Goal: Transaction & Acquisition: Book appointment/travel/reservation

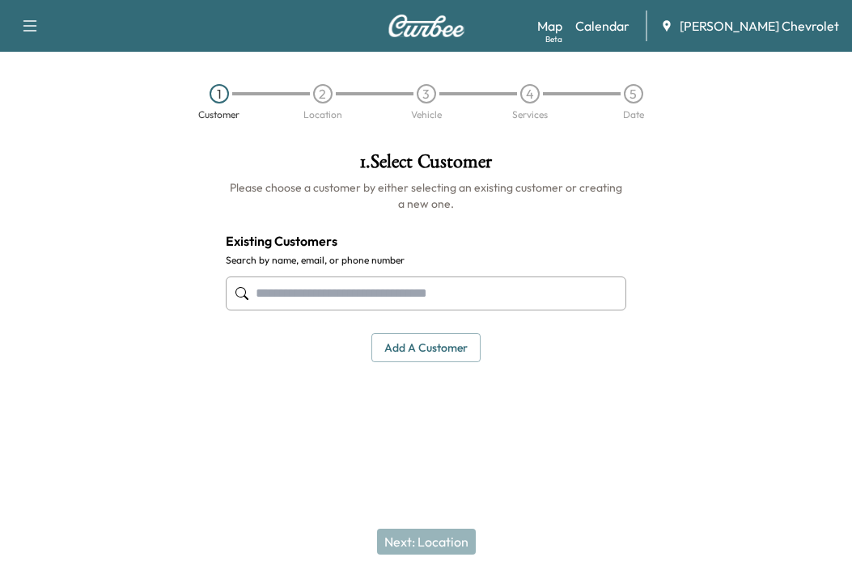
click at [629, 32] on link "Calendar" at bounding box center [602, 25] width 54 height 19
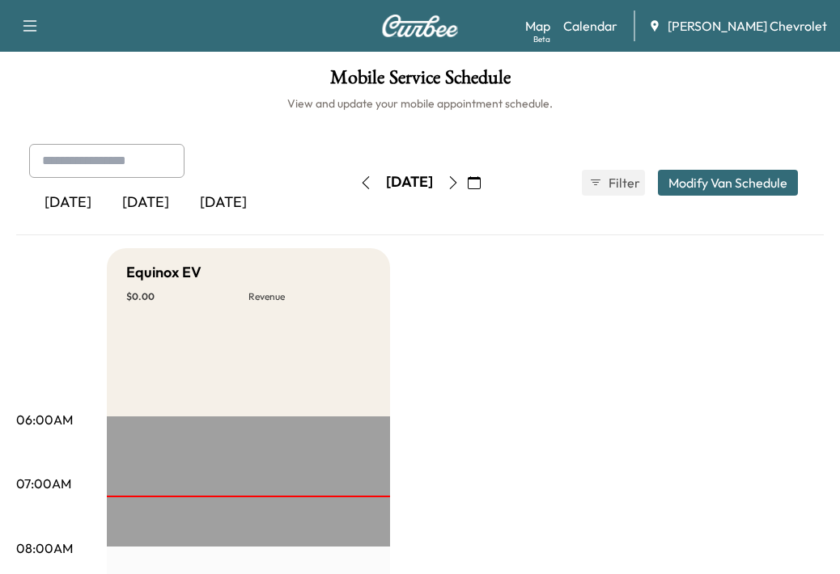
click at [113, 164] on input "text" at bounding box center [106, 161] width 155 height 34
type input "******"
click at [23, 16] on icon "button" at bounding box center [29, 25] width 19 height 19
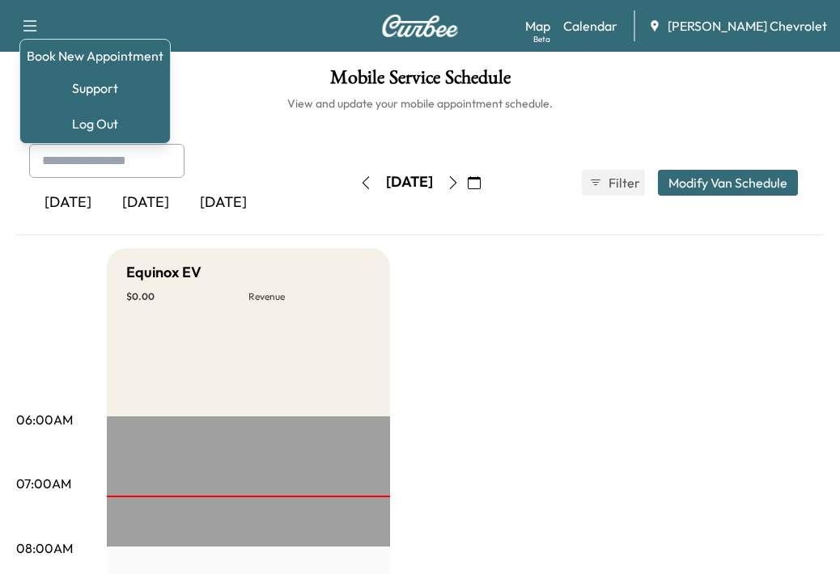
click at [65, 49] on link "Book New Appointment" at bounding box center [95, 55] width 137 height 19
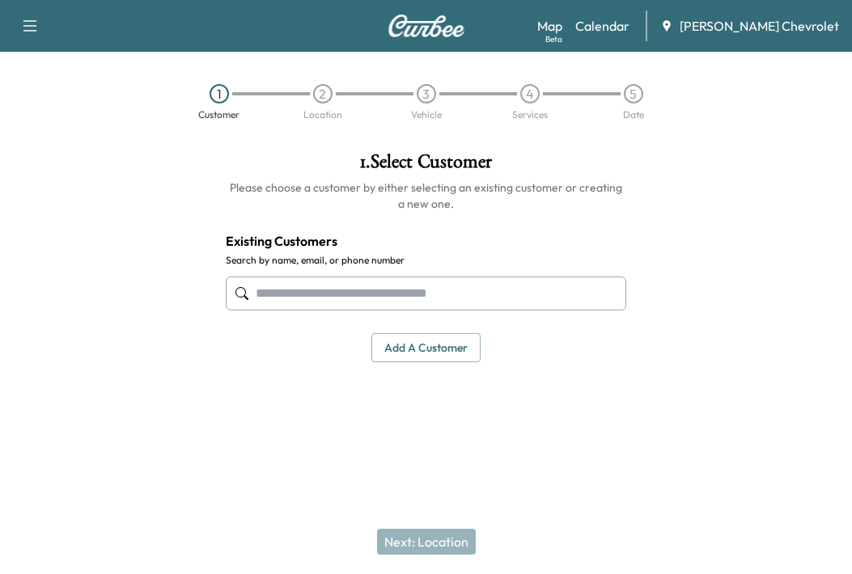
click at [343, 304] on input "text" at bounding box center [426, 294] width 400 height 34
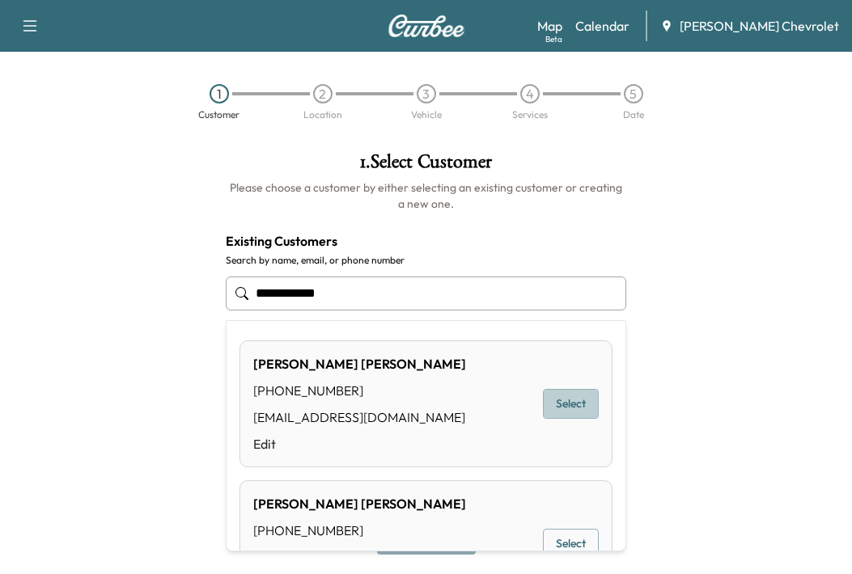
click at [558, 399] on button "Select" at bounding box center [571, 404] width 56 height 30
type input "**********"
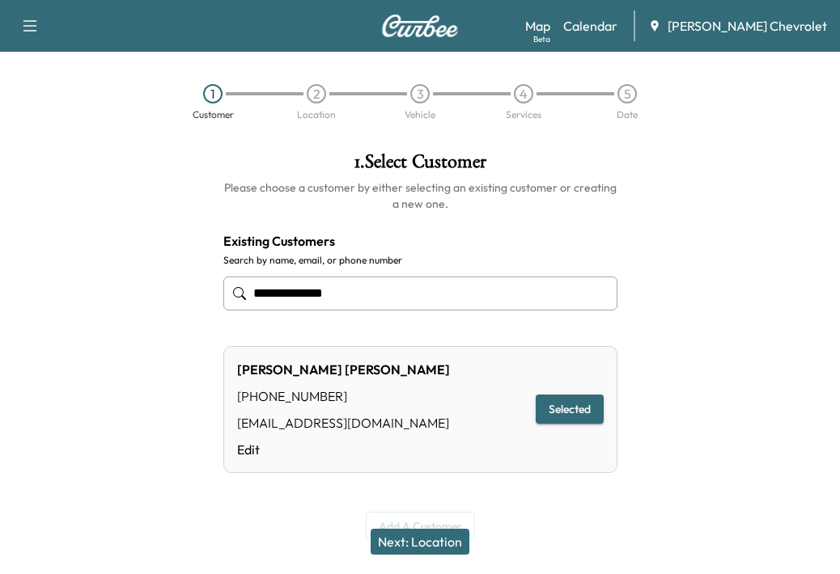
click at [412, 548] on button "Next: Location" at bounding box center [419, 542] width 99 height 26
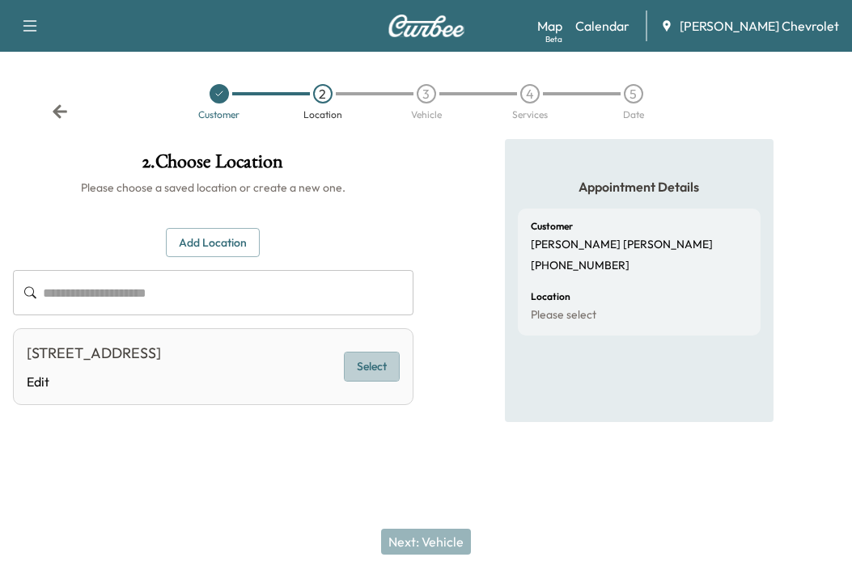
click at [376, 382] on button "Select" at bounding box center [372, 367] width 56 height 30
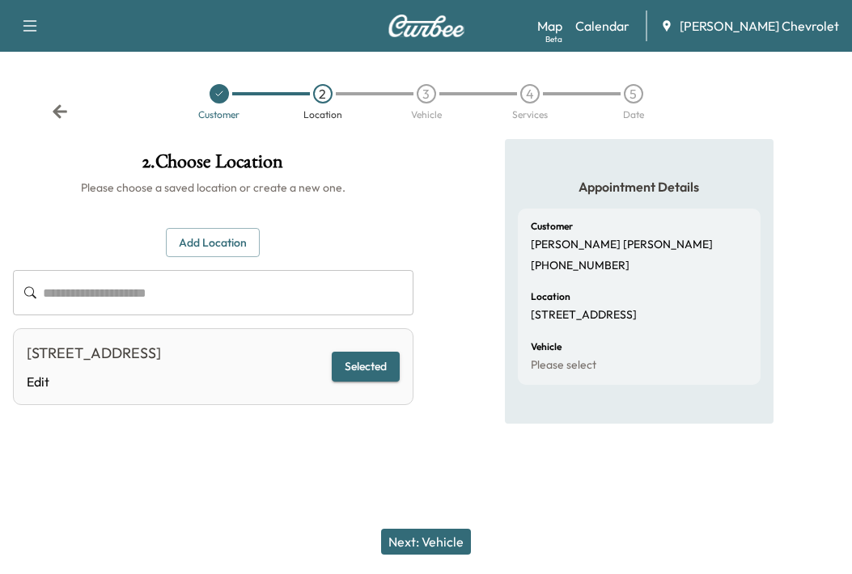
click at [458, 540] on button "Next: Vehicle" at bounding box center [426, 542] width 90 height 26
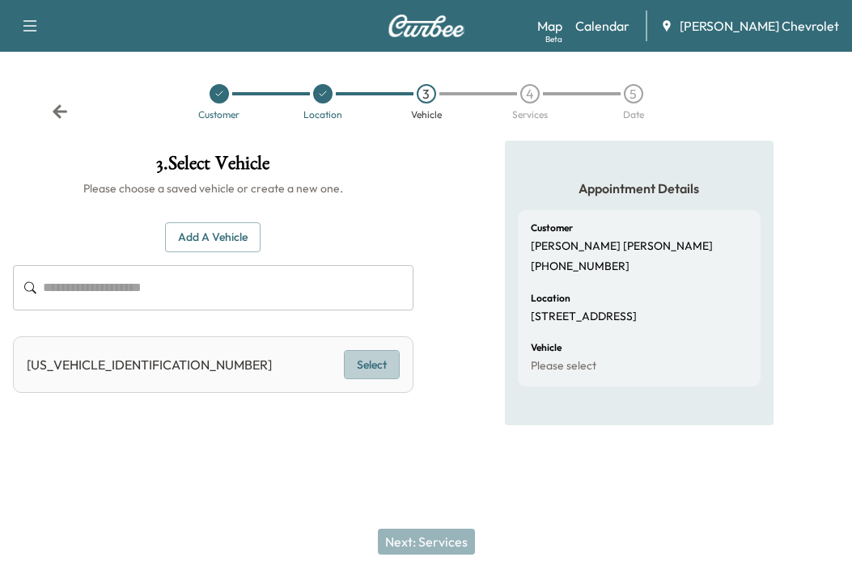
click at [386, 369] on button "Select" at bounding box center [372, 365] width 56 height 30
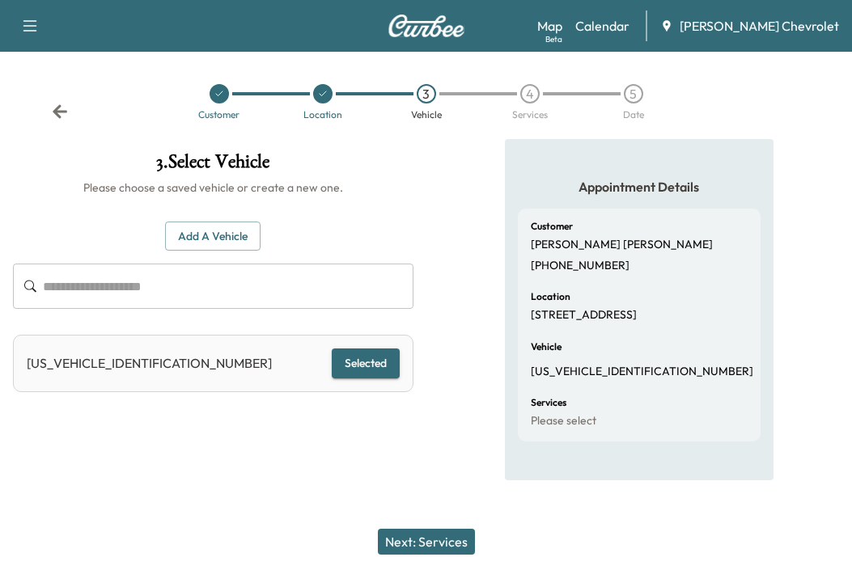
click at [444, 546] on button "Next: Services" at bounding box center [426, 542] width 97 height 26
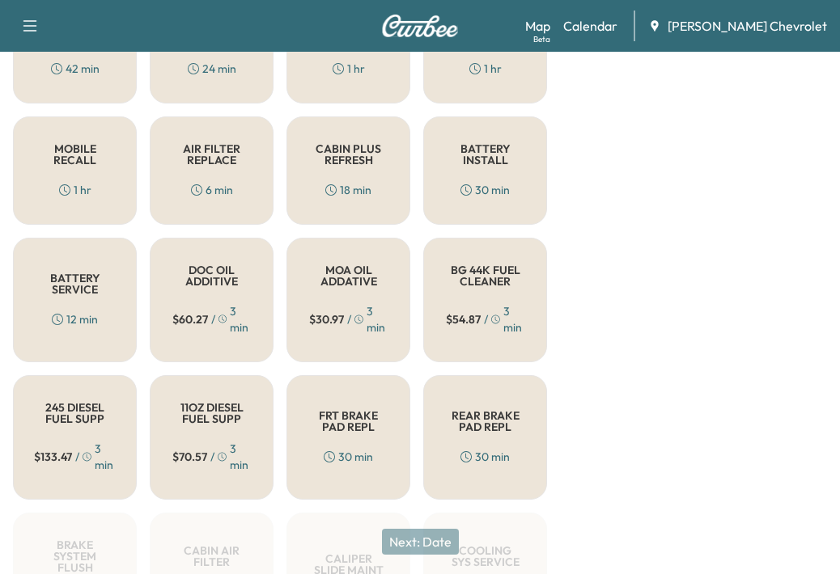
scroll to position [404, 0]
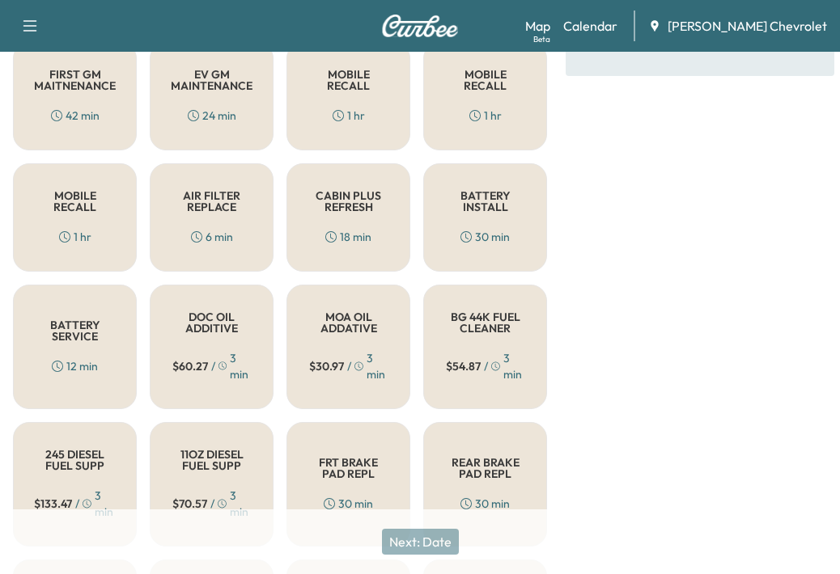
click at [491, 188] on div "BATTERY INSTALL 30 min" at bounding box center [485, 217] width 124 height 108
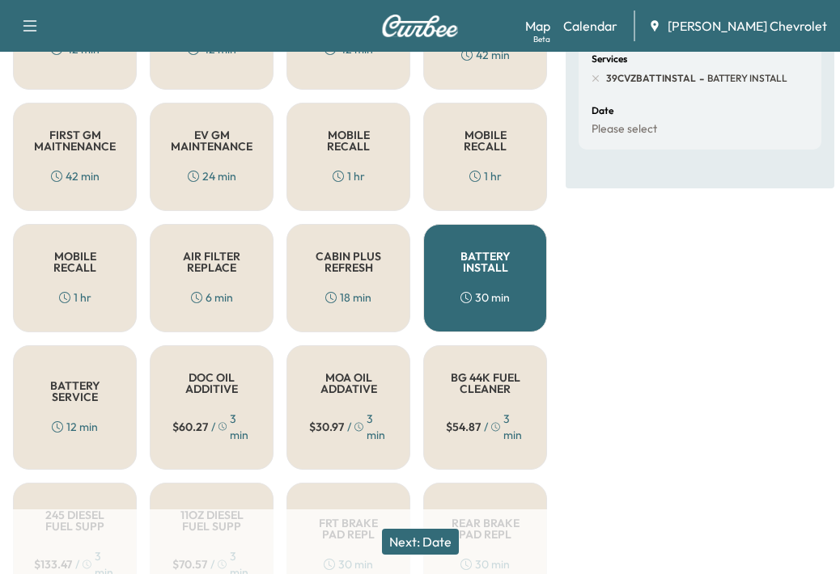
scroll to position [243, 0]
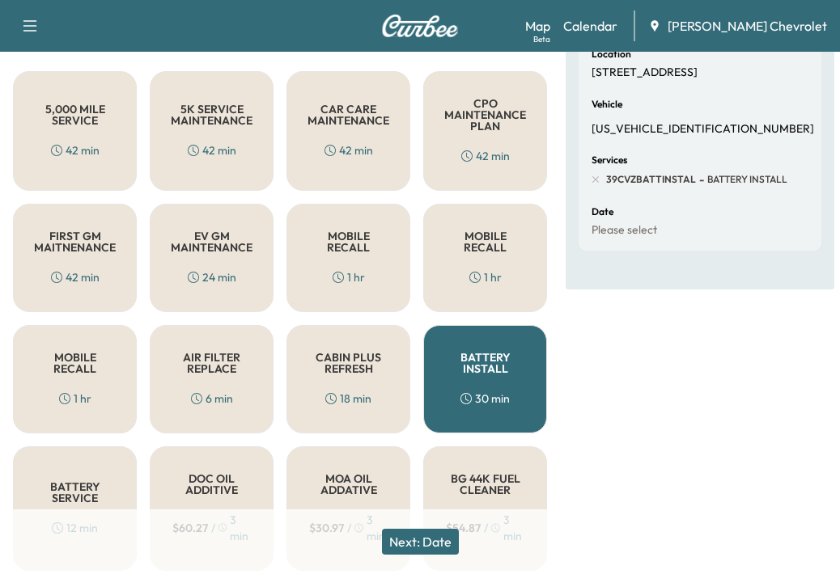
click at [427, 547] on button "Next: Date" at bounding box center [420, 542] width 77 height 26
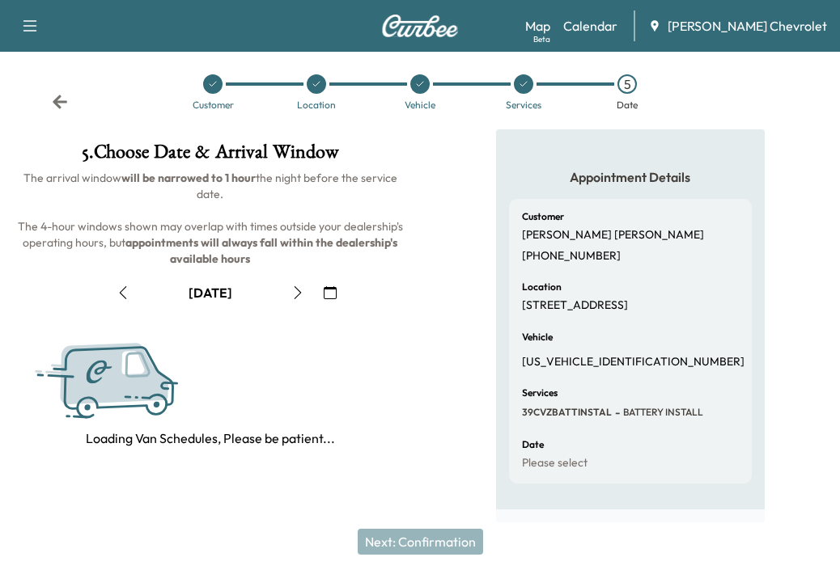
scroll to position [235, 0]
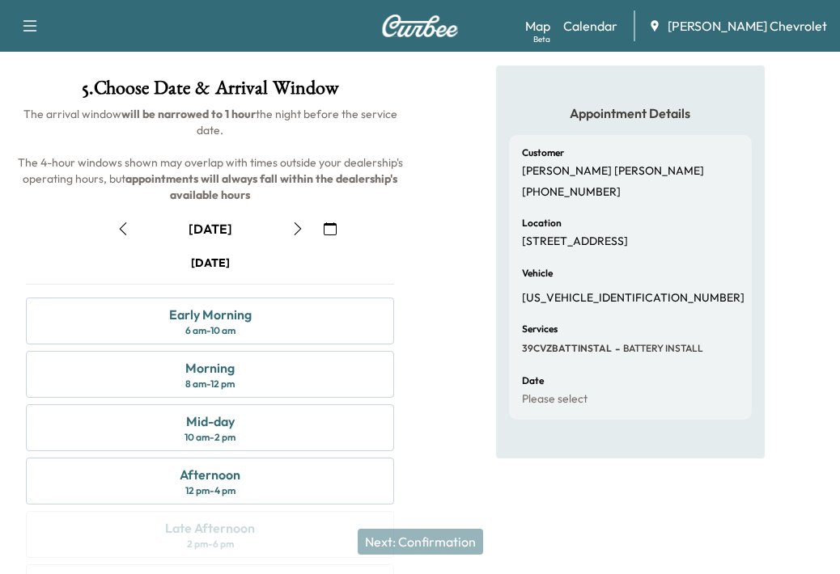
click at [114, 226] on button "button" at bounding box center [123, 229] width 28 height 26
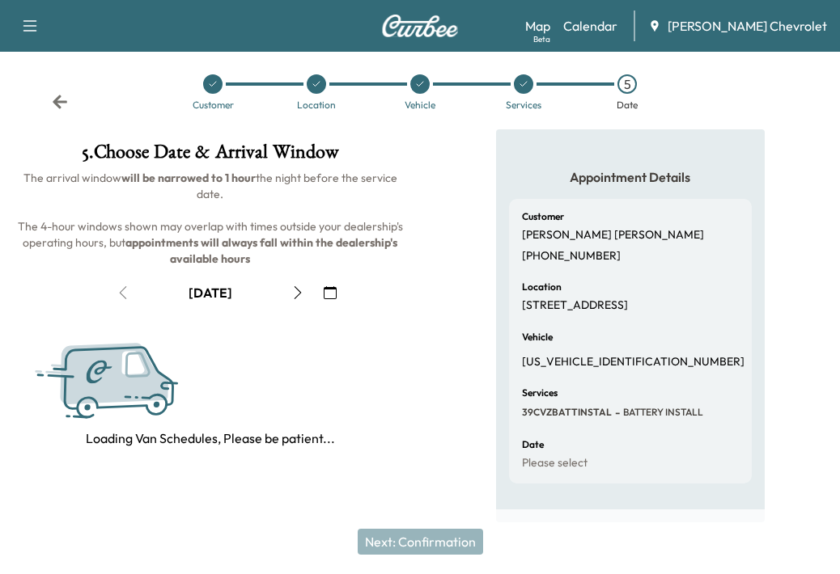
scroll to position [74, 0]
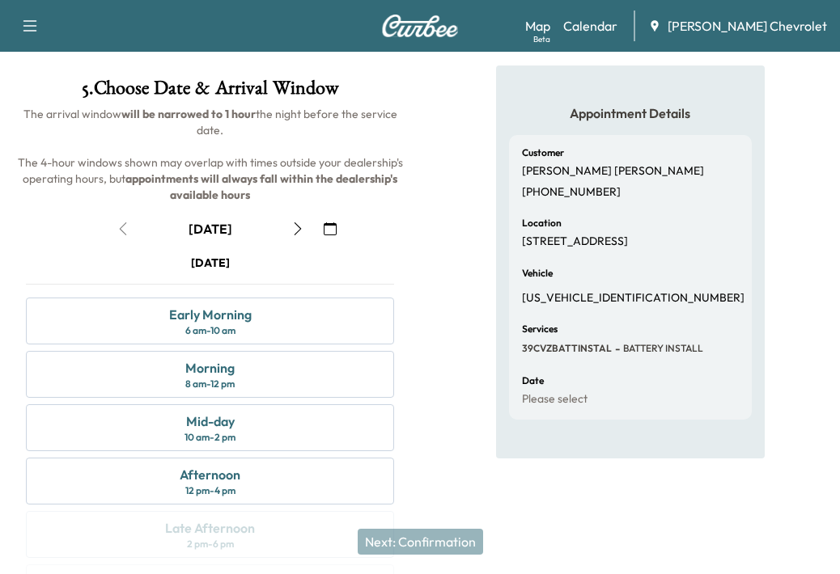
click at [239, 376] on div "Morning 8 am - 12 pm" at bounding box center [210, 374] width 368 height 47
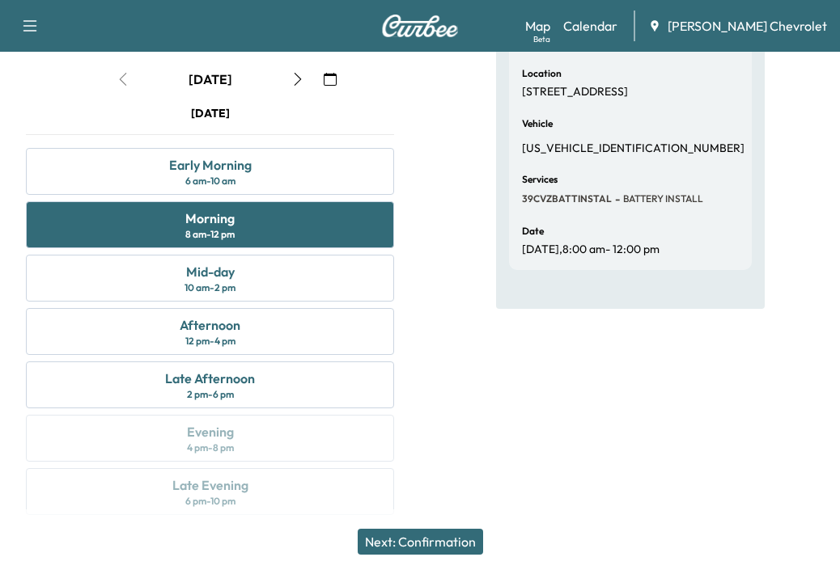
scroll to position [235, 0]
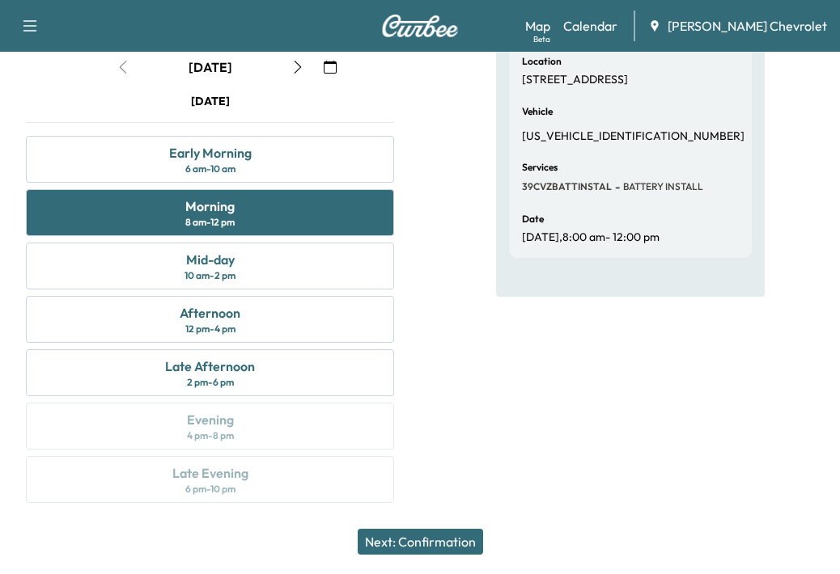
click at [390, 548] on button "Next: Confirmation" at bounding box center [420, 542] width 125 height 26
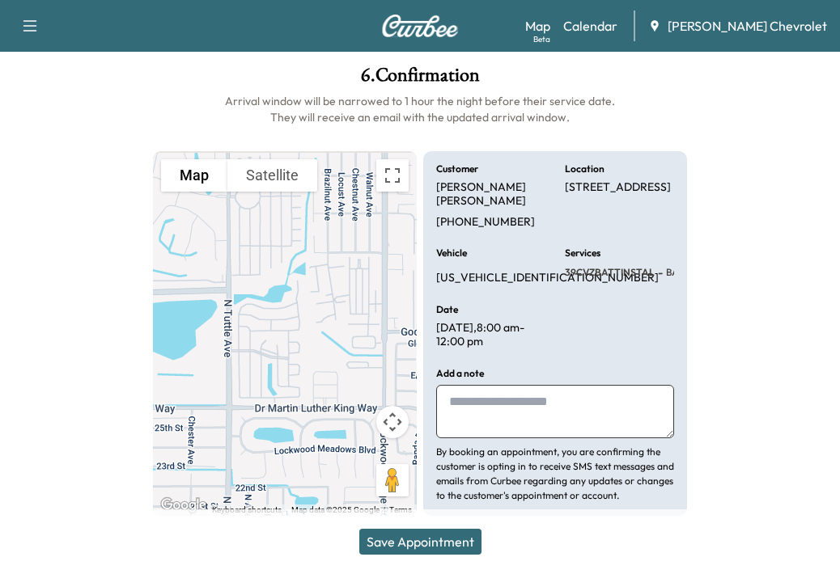
click at [425, 536] on button "Save Appointment" at bounding box center [420, 542] width 122 height 26
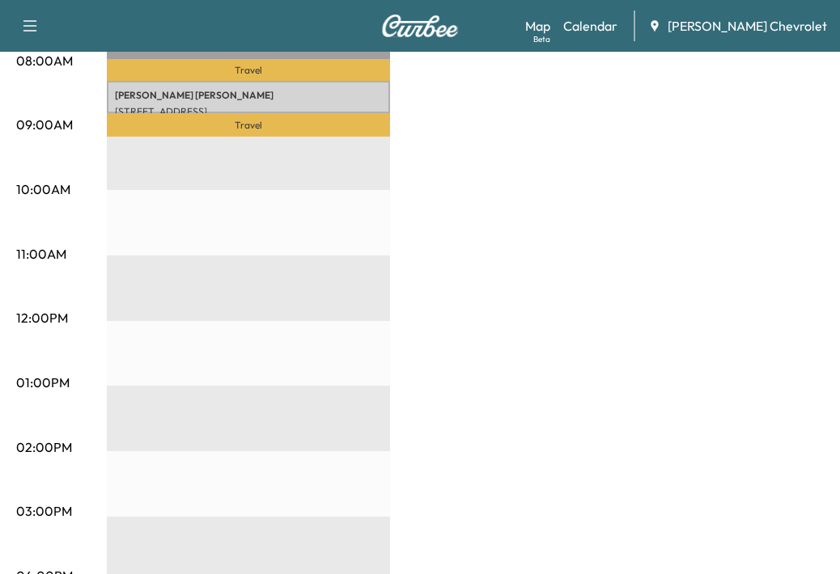
scroll to position [491, 0]
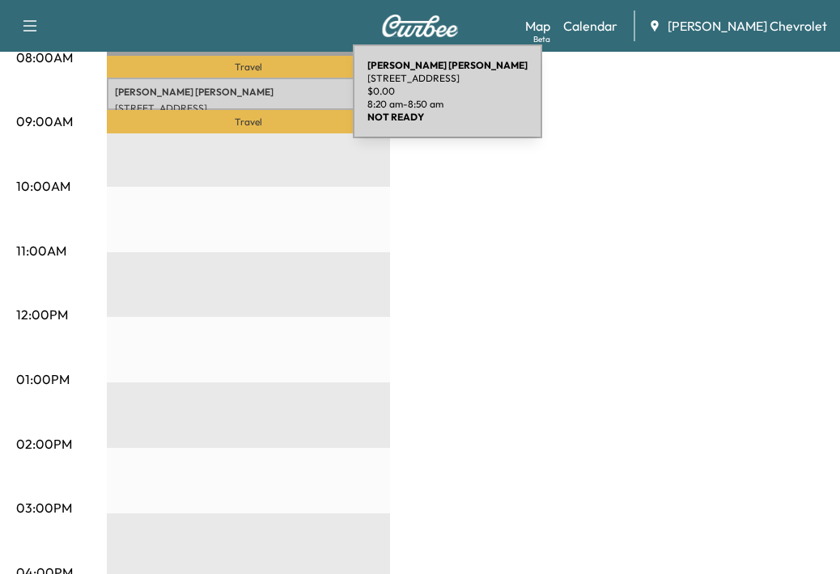
click at [231, 102] on p "[STREET_ADDRESS]" at bounding box center [248, 108] width 267 height 13
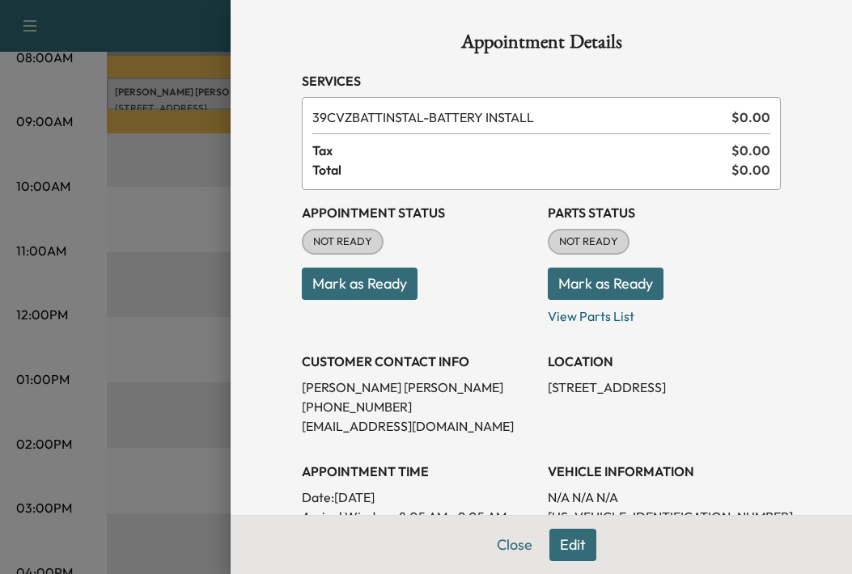
click at [339, 290] on button "Mark as Ready" at bounding box center [360, 284] width 116 height 32
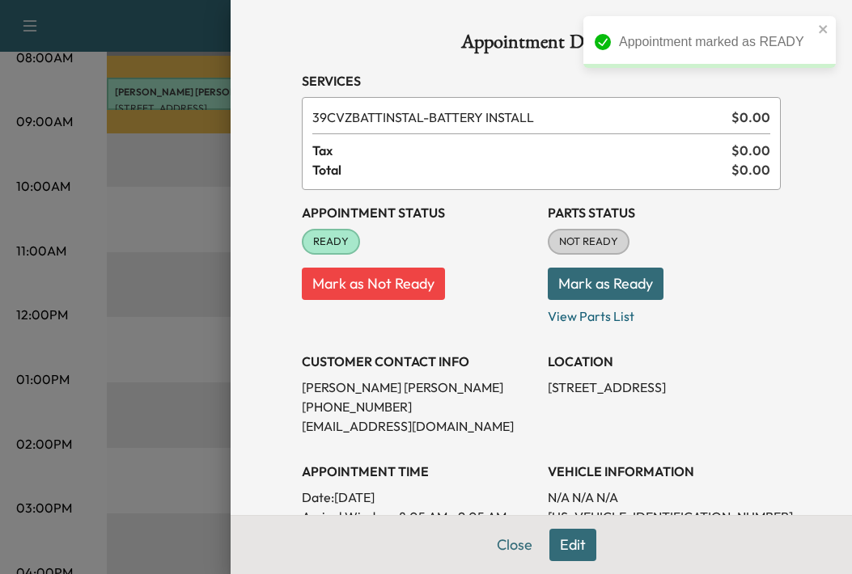
click at [587, 289] on button "Mark as Ready" at bounding box center [606, 284] width 116 height 32
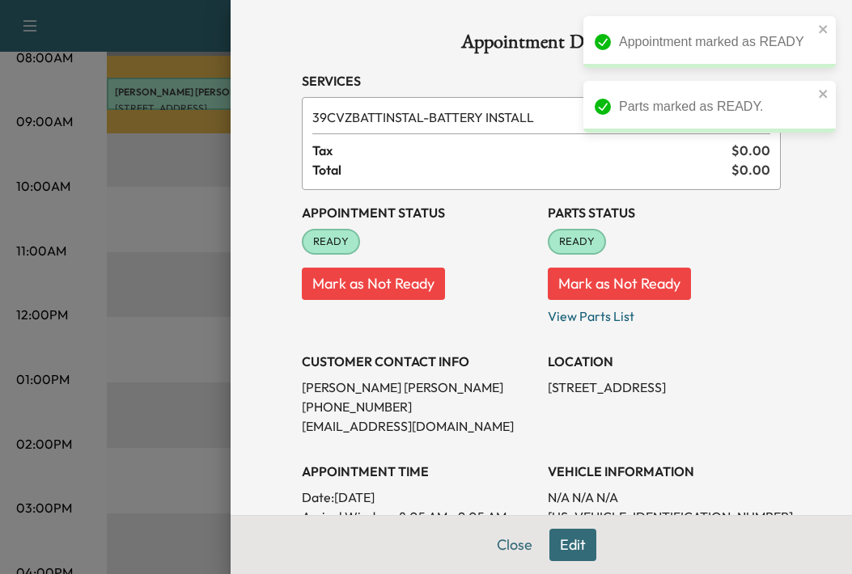
click at [44, 308] on div at bounding box center [426, 287] width 852 height 574
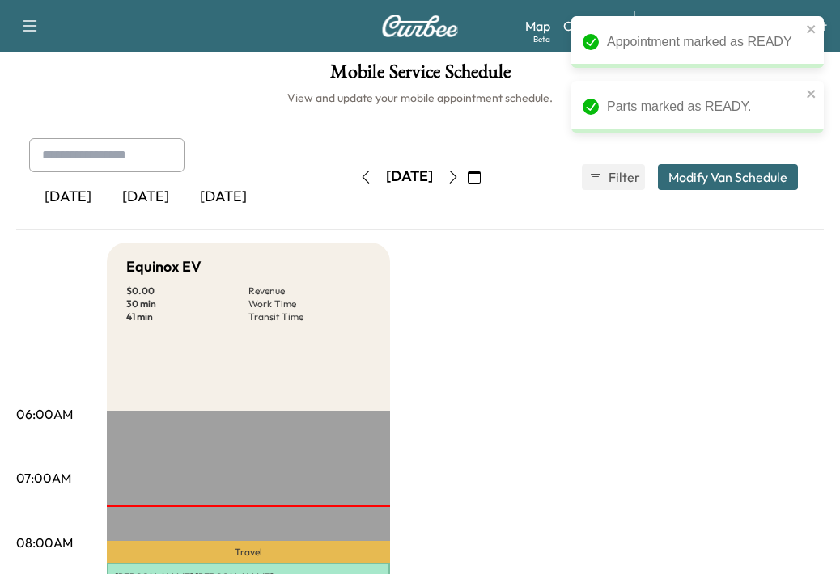
scroll to position [0, 0]
